Goal: Information Seeking & Learning: Find specific page/section

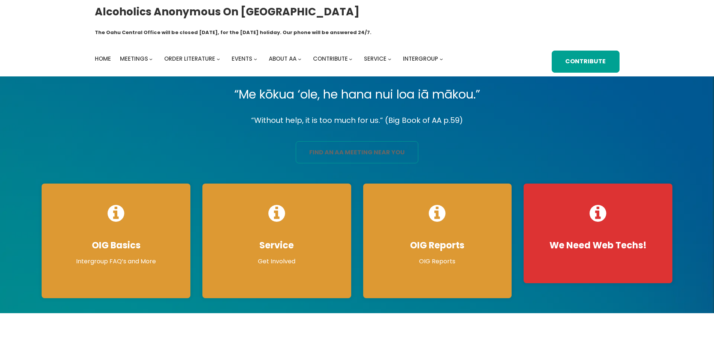
click at [345, 141] on link "find an aa meeting near you" at bounding box center [357, 152] width 123 height 22
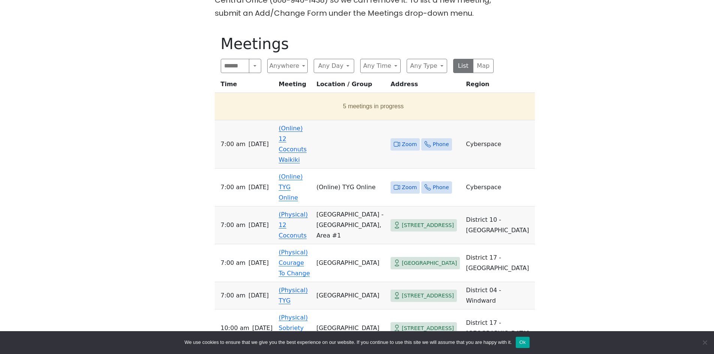
scroll to position [300, 0]
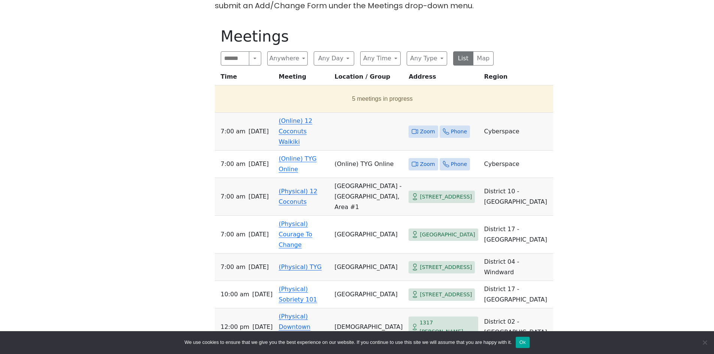
click at [301, 123] on td "(Online) 12 Coconuts Waikiki" at bounding box center [304, 132] width 56 height 38
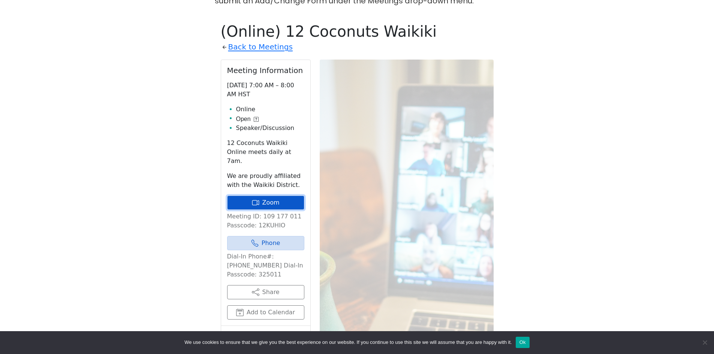
click at [259, 196] on link "Zoom" at bounding box center [265, 203] width 77 height 14
